Goal: Task Accomplishment & Management: Complete application form

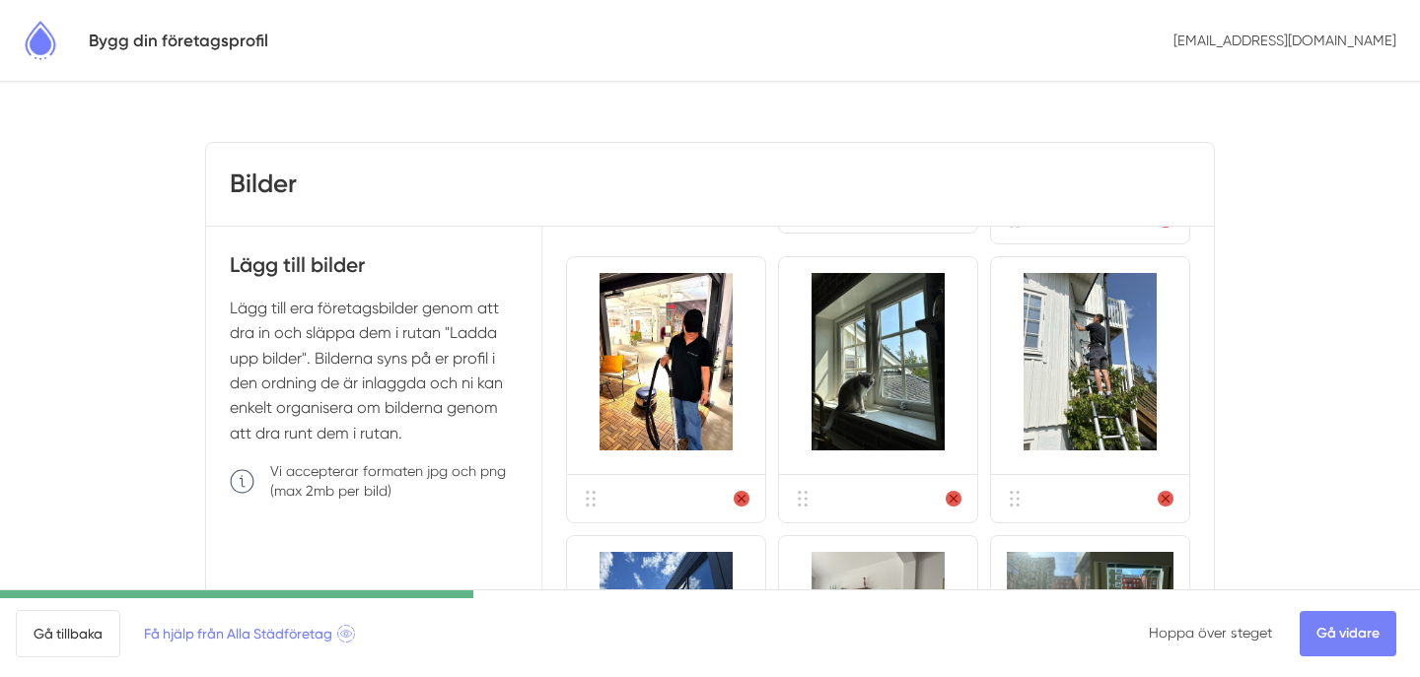
scroll to position [448, 0]
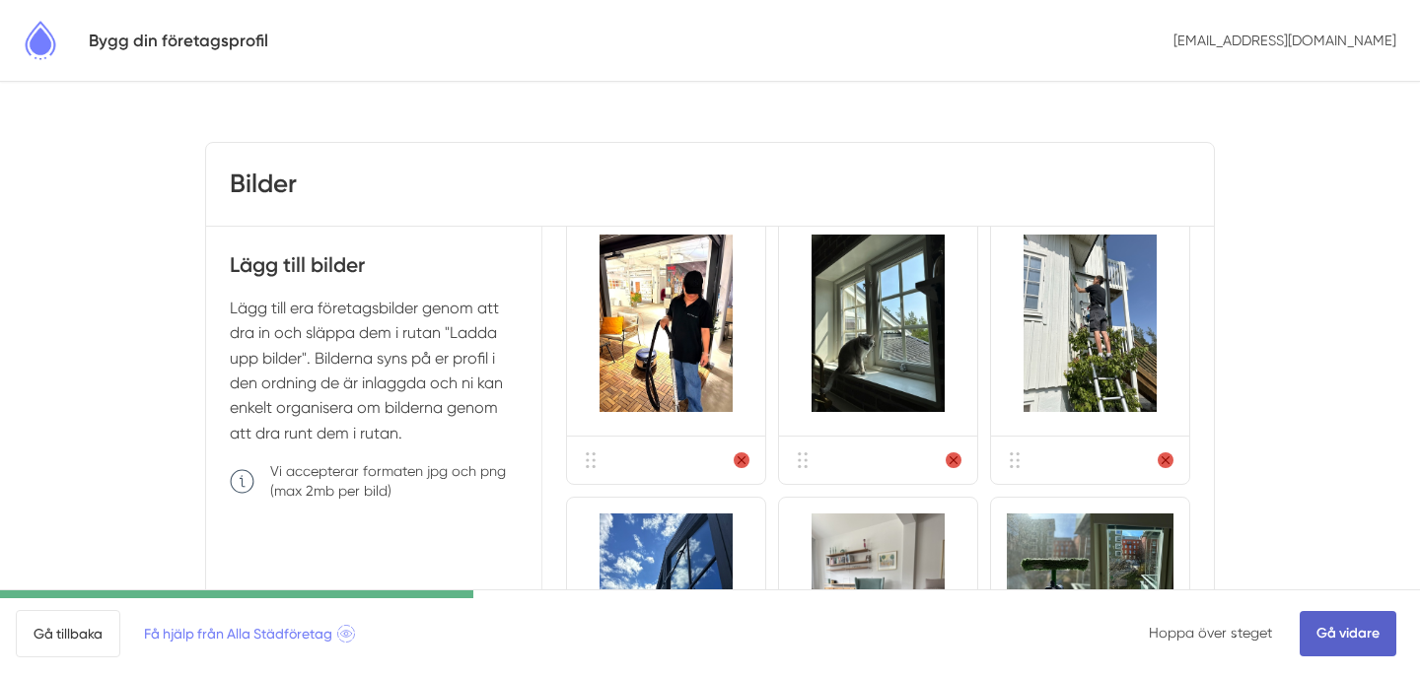
click at [1360, 649] on link "Gå vidare" at bounding box center [1348, 633] width 97 height 45
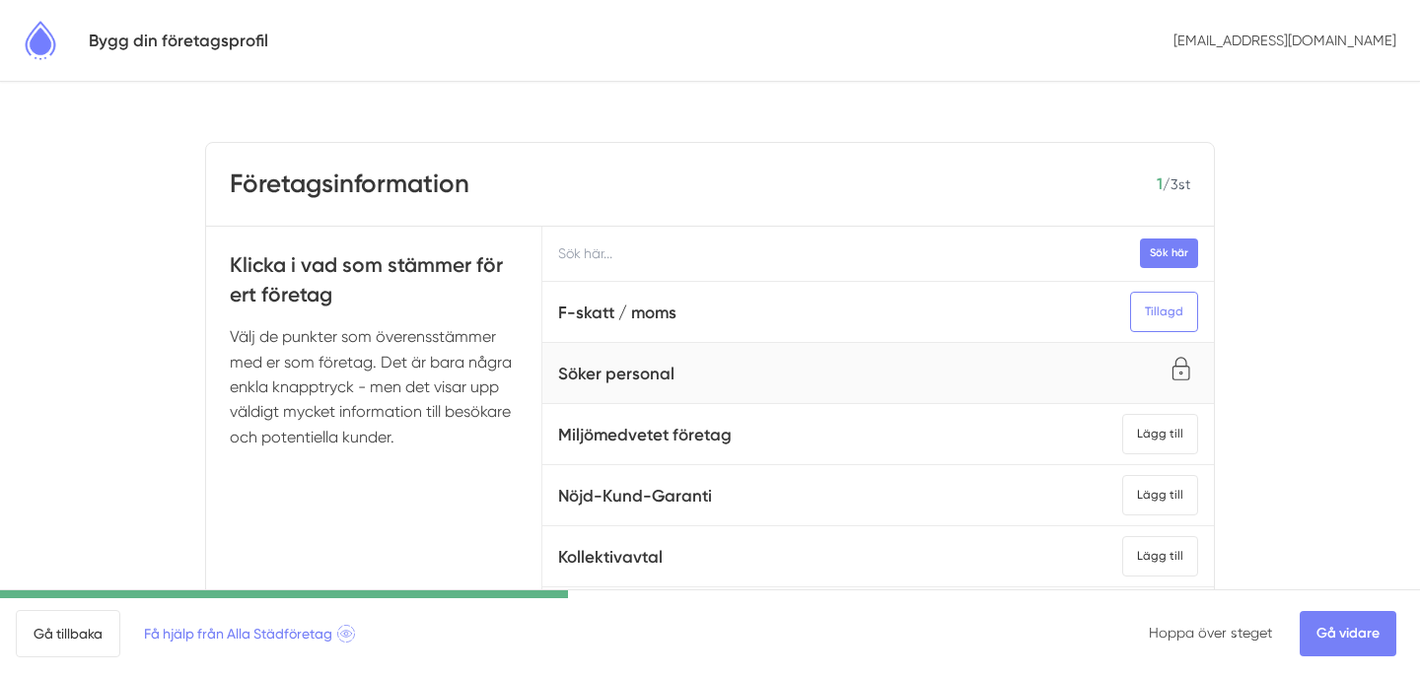
scroll to position [20, 0]
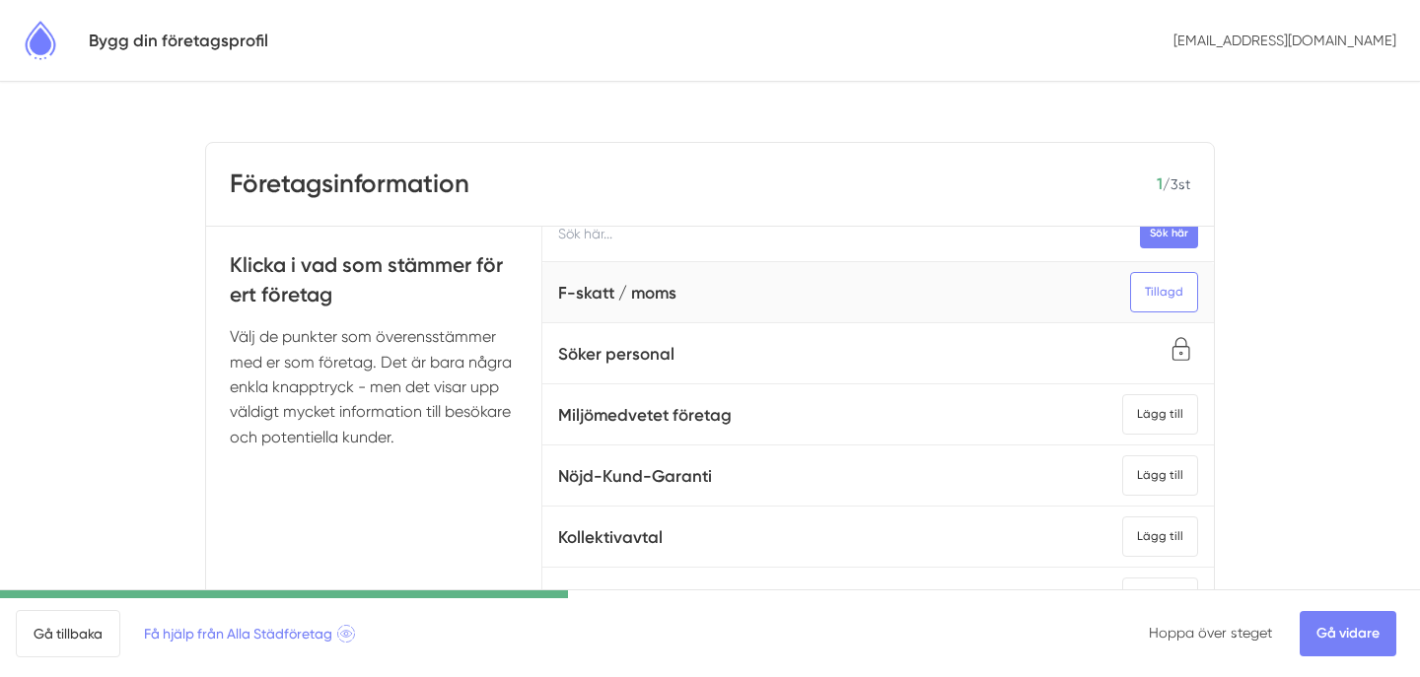
click at [634, 295] on h5 "F-skatt / moms" at bounding box center [617, 293] width 118 height 27
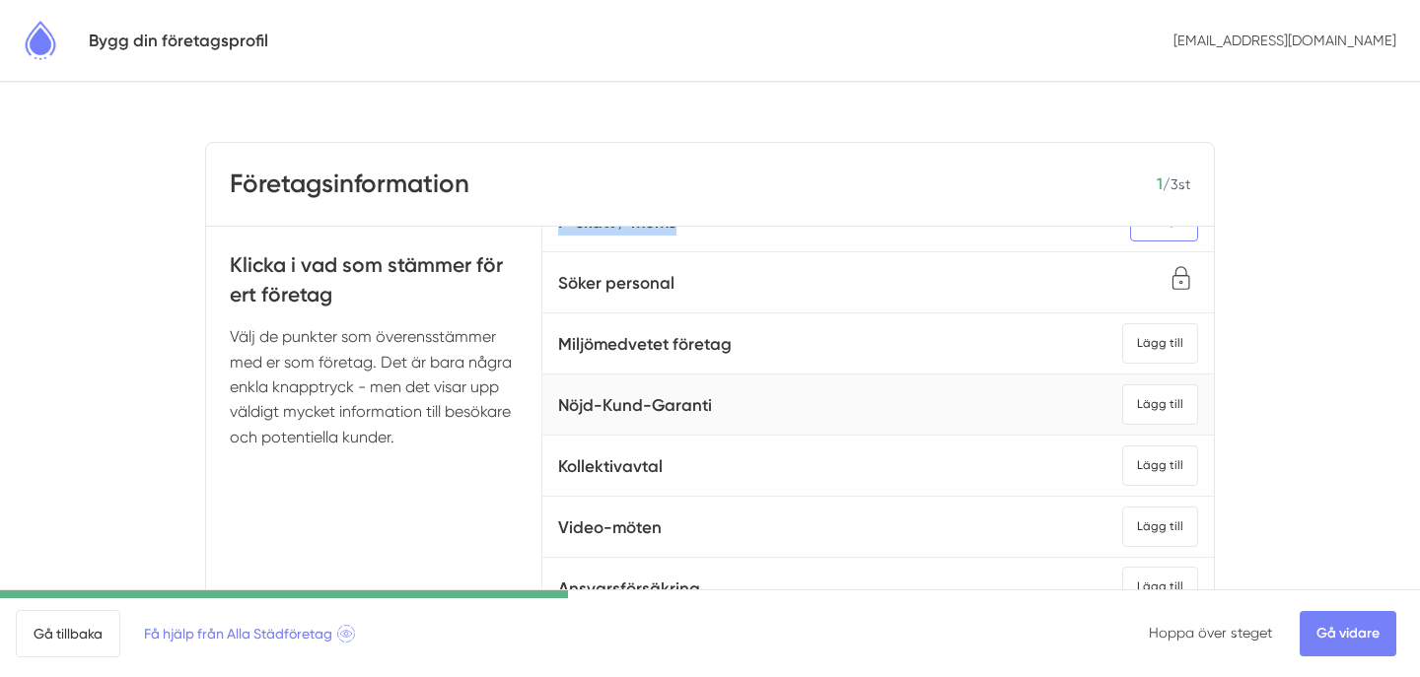
scroll to position [99, 0]
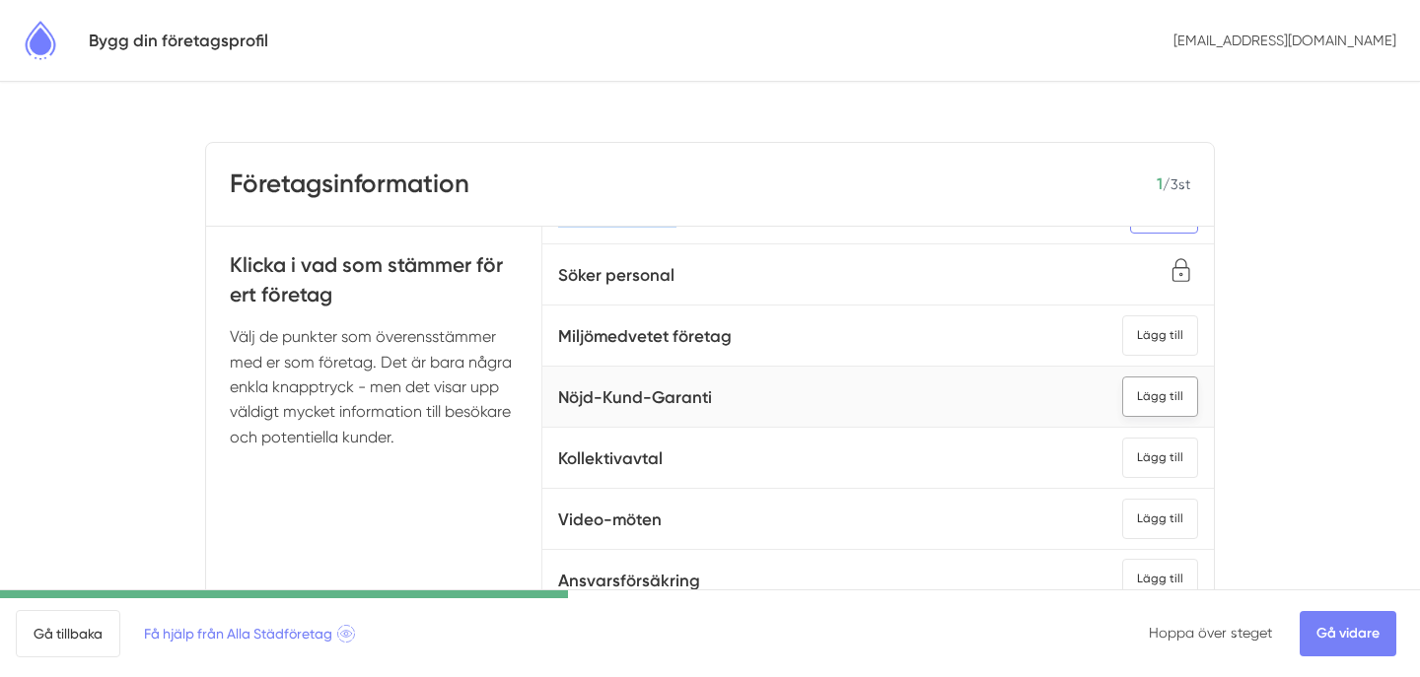
click at [1155, 407] on div "Lägg till" at bounding box center [1160, 397] width 76 height 40
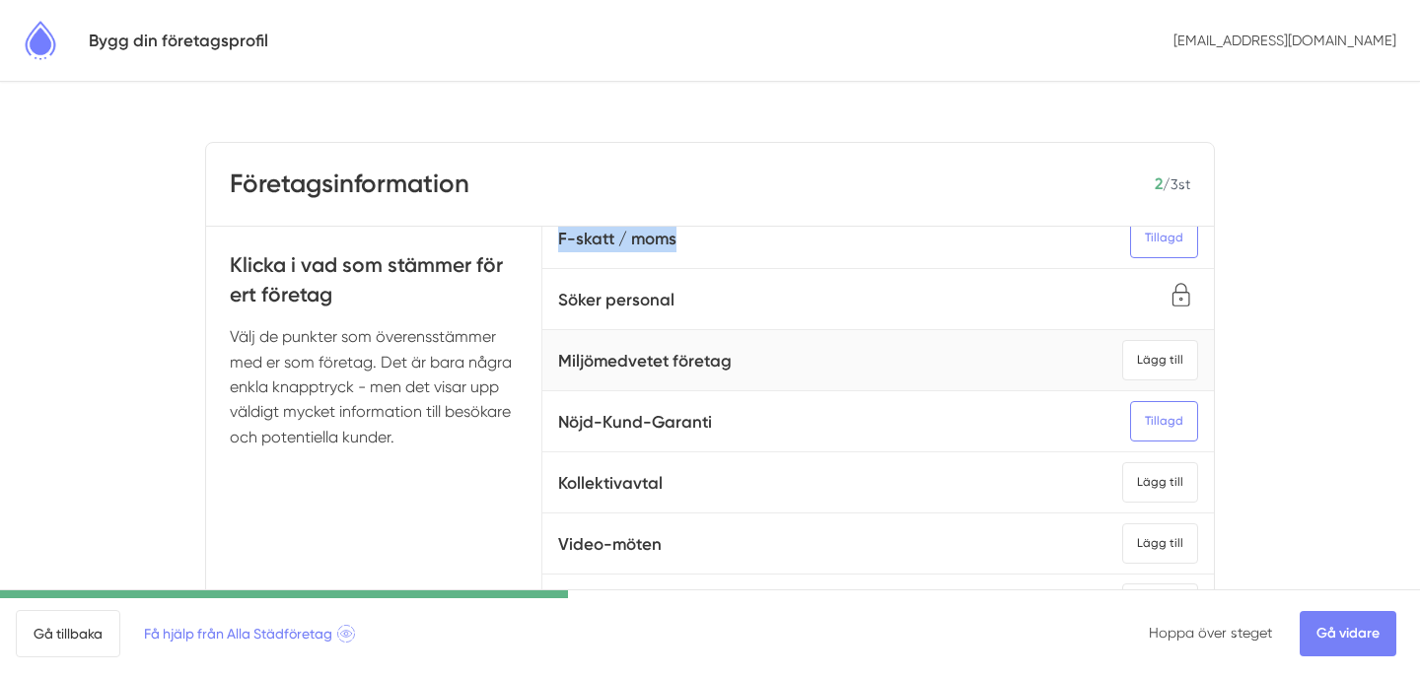
scroll to position [76, 0]
click at [654, 370] on h5 "Miljömedvetet företag" at bounding box center [645, 359] width 174 height 27
click at [684, 354] on h5 "Miljömedvetet företag" at bounding box center [645, 359] width 174 height 27
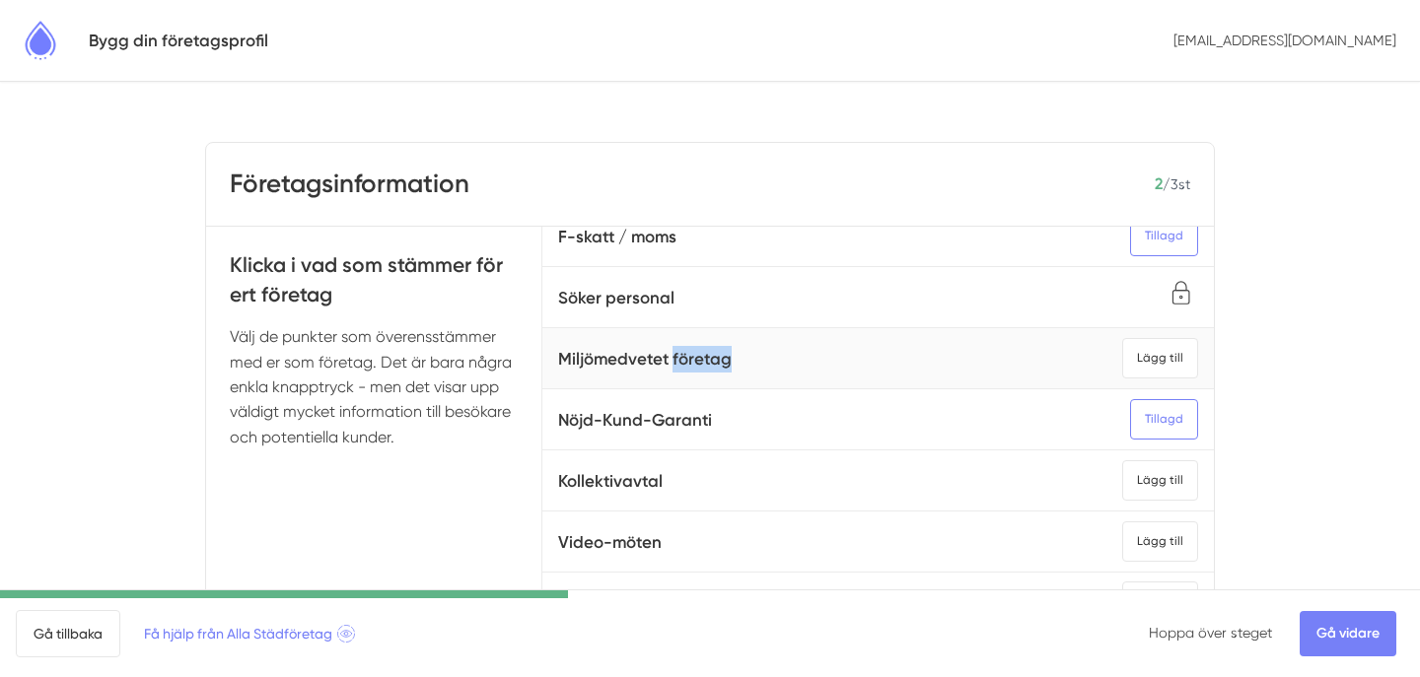
click at [684, 354] on h5 "Miljömedvetet företag" at bounding box center [645, 359] width 174 height 27
click at [1163, 361] on div "Lägg till" at bounding box center [1160, 358] width 76 height 40
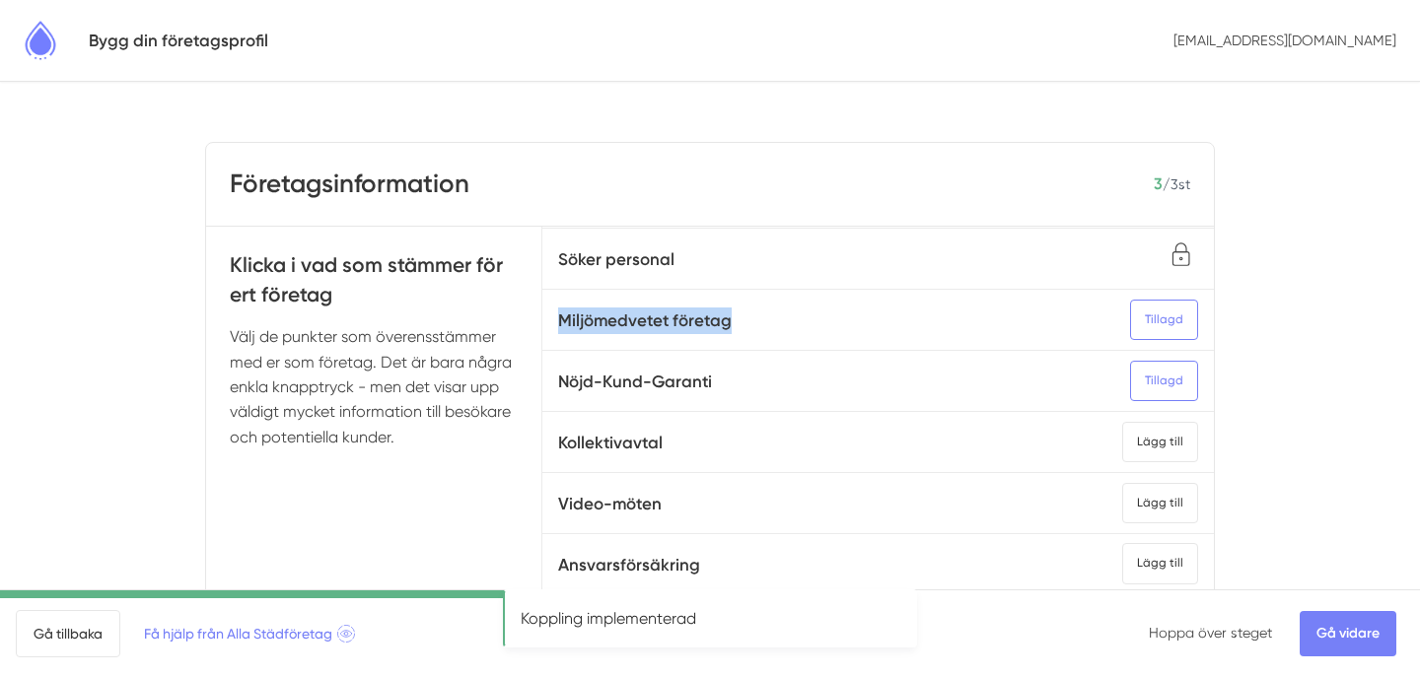
click at [1315, 398] on body "Bygg din företagsprofil info@cleansource.se Företagsinformation 3 / 3 st Klicka…" at bounding box center [710, 490] width 1420 height 981
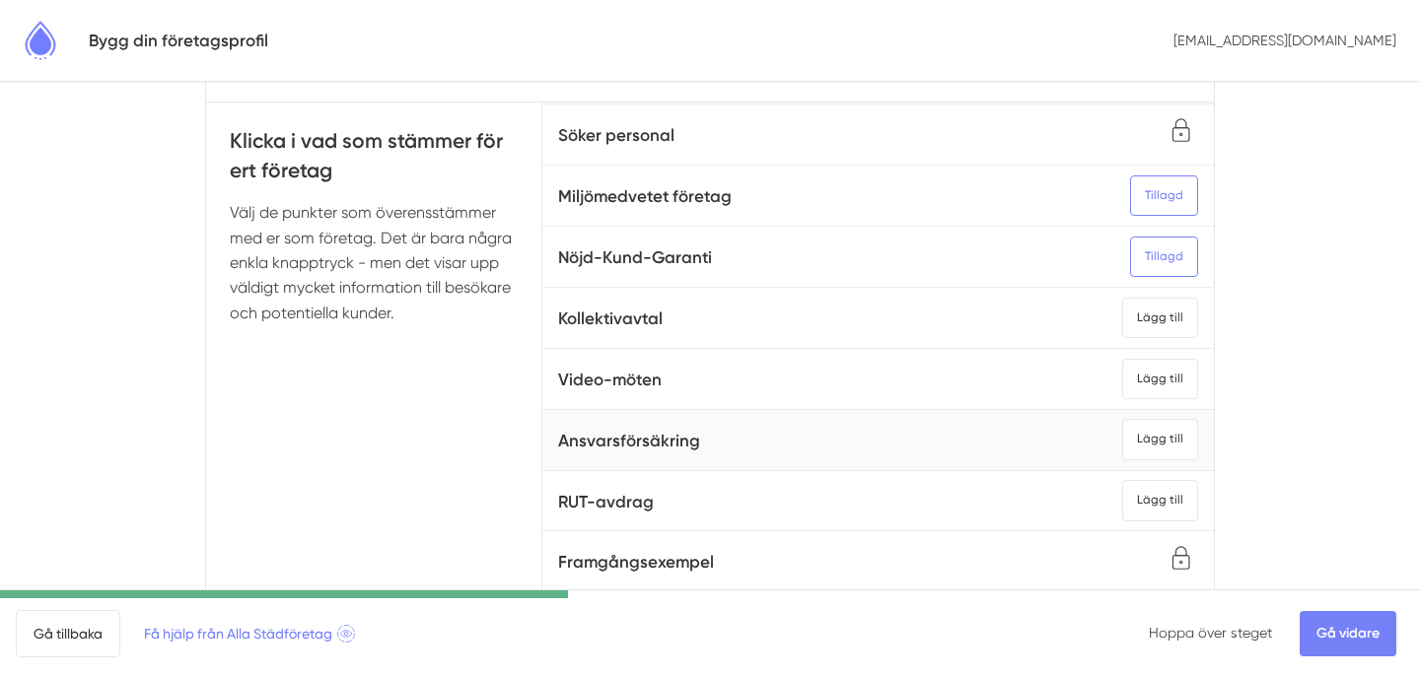
scroll to position [125, 0]
click at [1157, 506] on div "Lägg till" at bounding box center [1160, 499] width 76 height 40
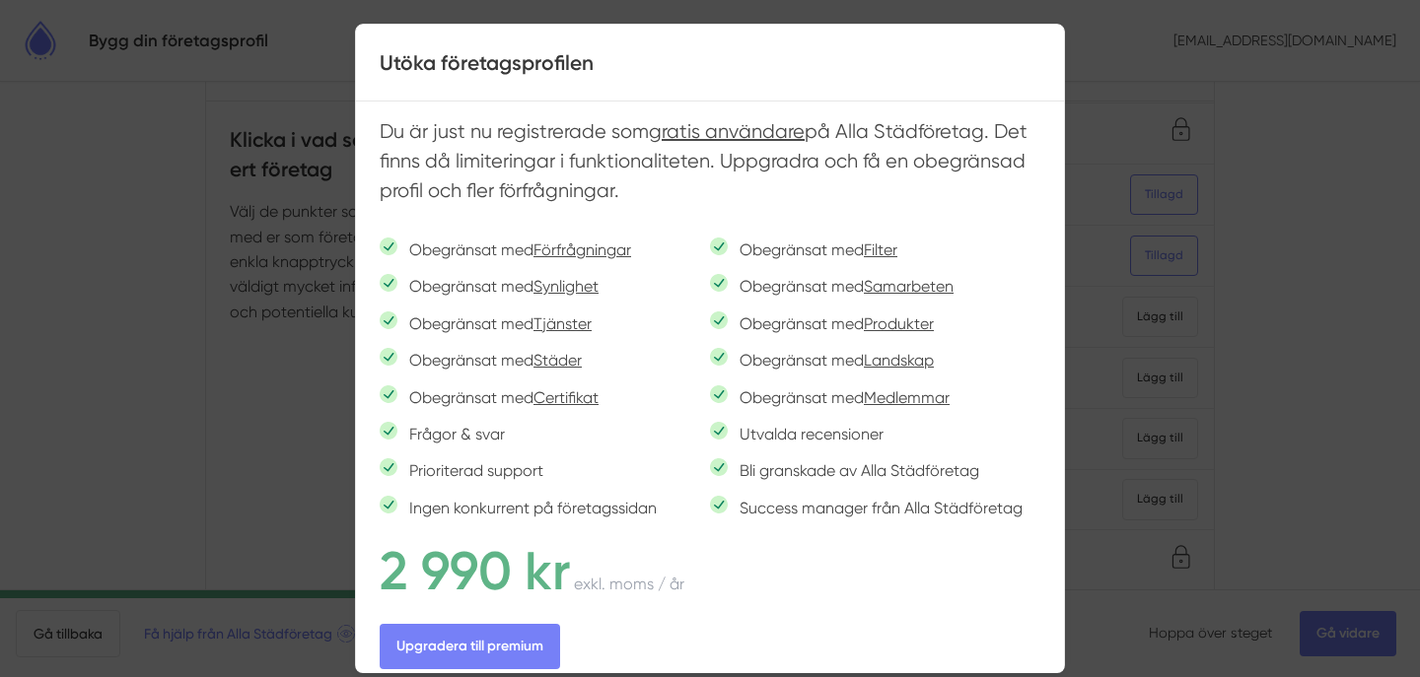
click at [1110, 234] on div at bounding box center [710, 338] width 1420 height 677
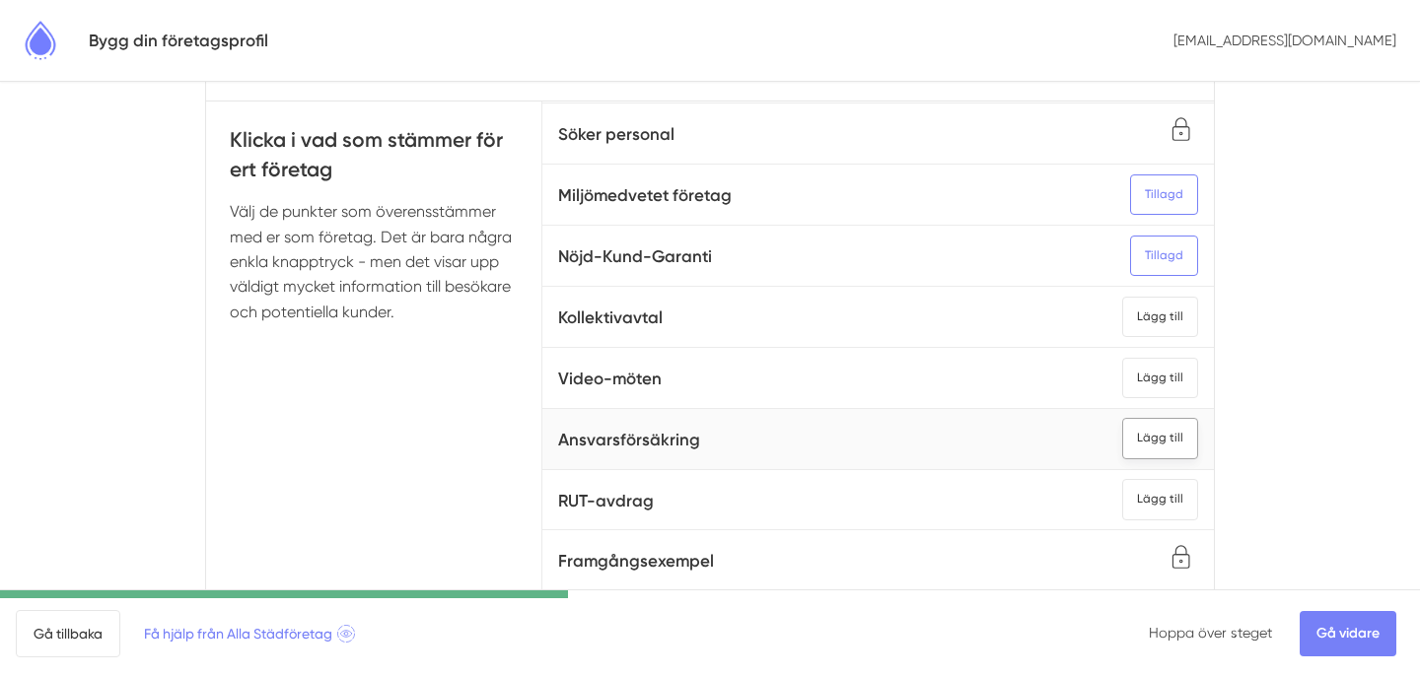
click at [1177, 433] on div "Lägg till" at bounding box center [1160, 438] width 76 height 40
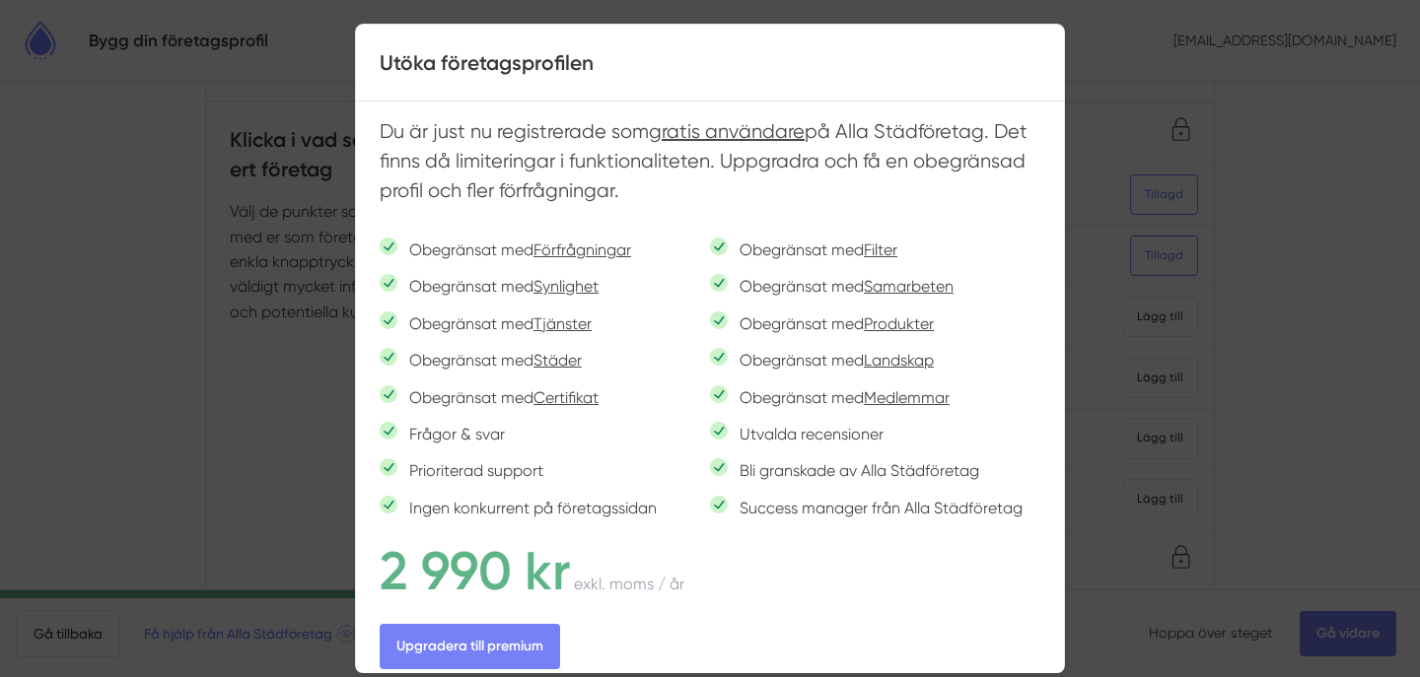
click at [1116, 436] on div at bounding box center [710, 338] width 1420 height 677
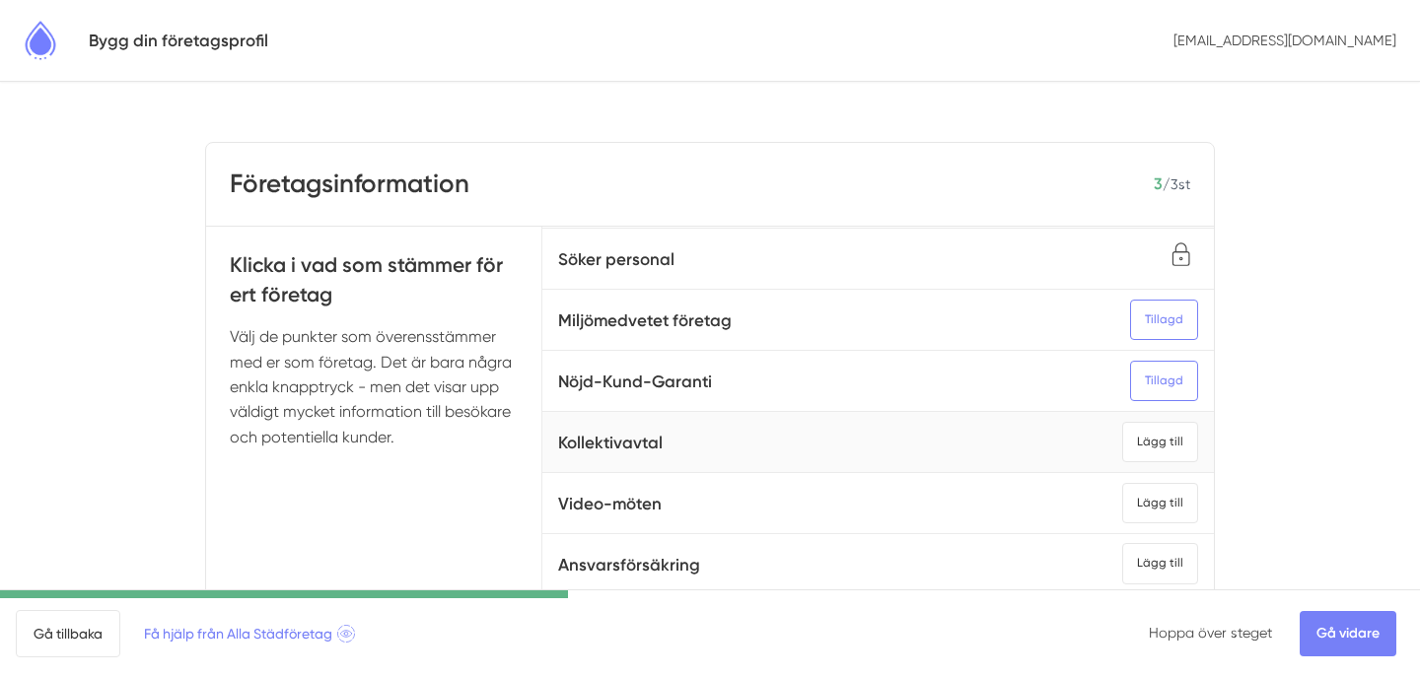
scroll to position [304, 0]
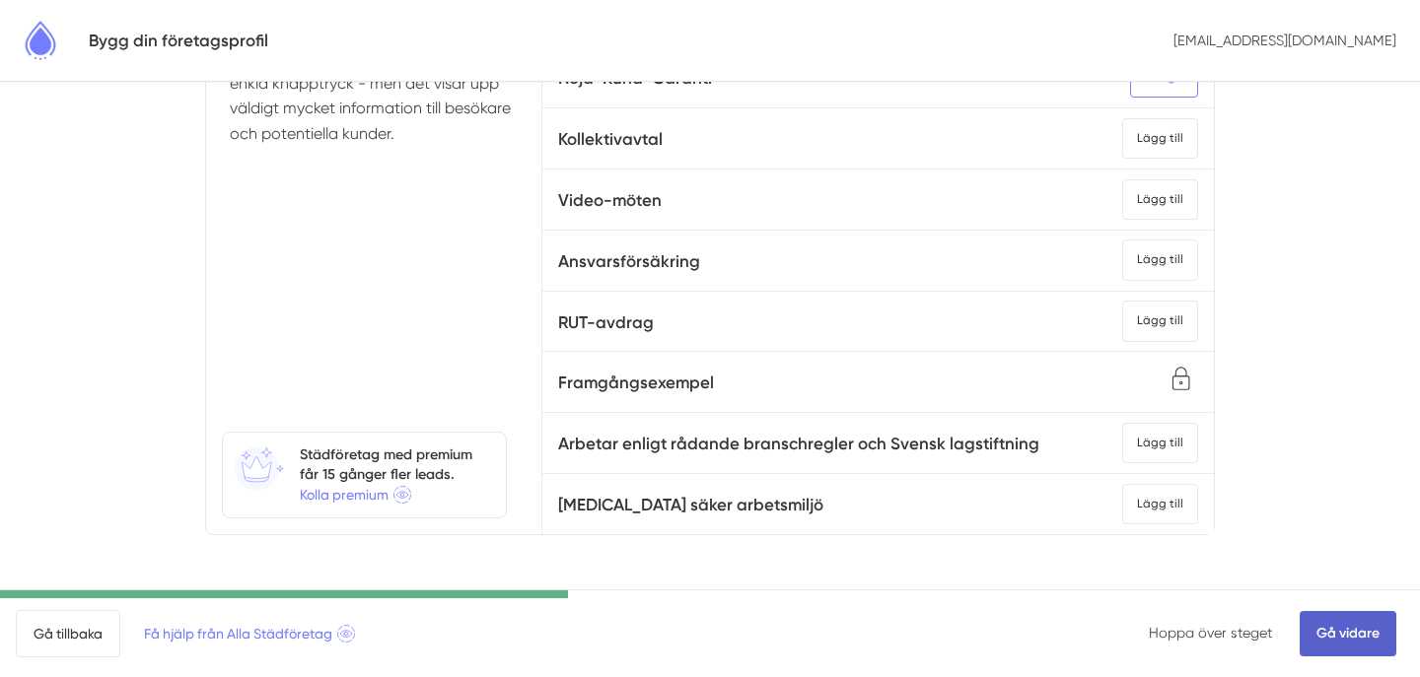
click at [1367, 638] on link "Gå vidare" at bounding box center [1348, 633] width 97 height 45
